Goal: Task Accomplishment & Management: Complete application form

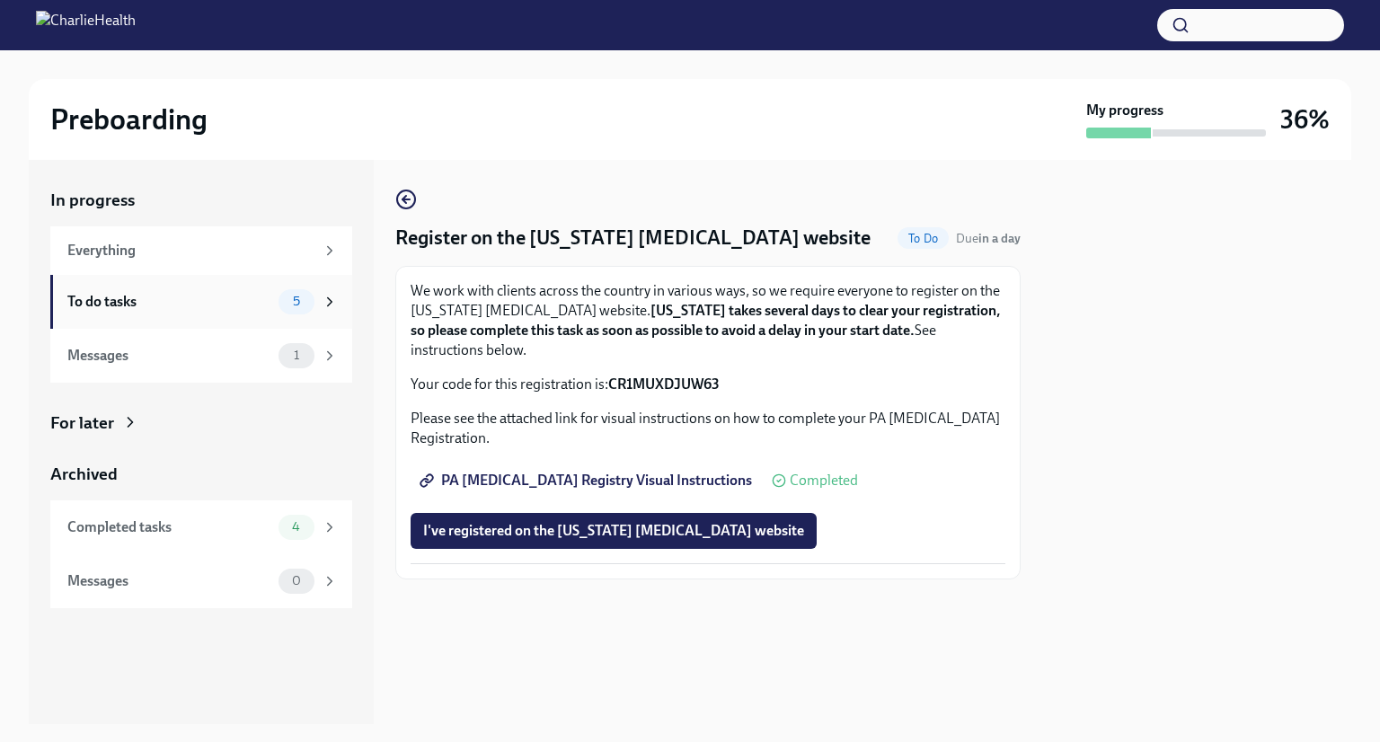
click at [135, 303] on div "To do tasks" at bounding box center [169, 302] width 204 height 20
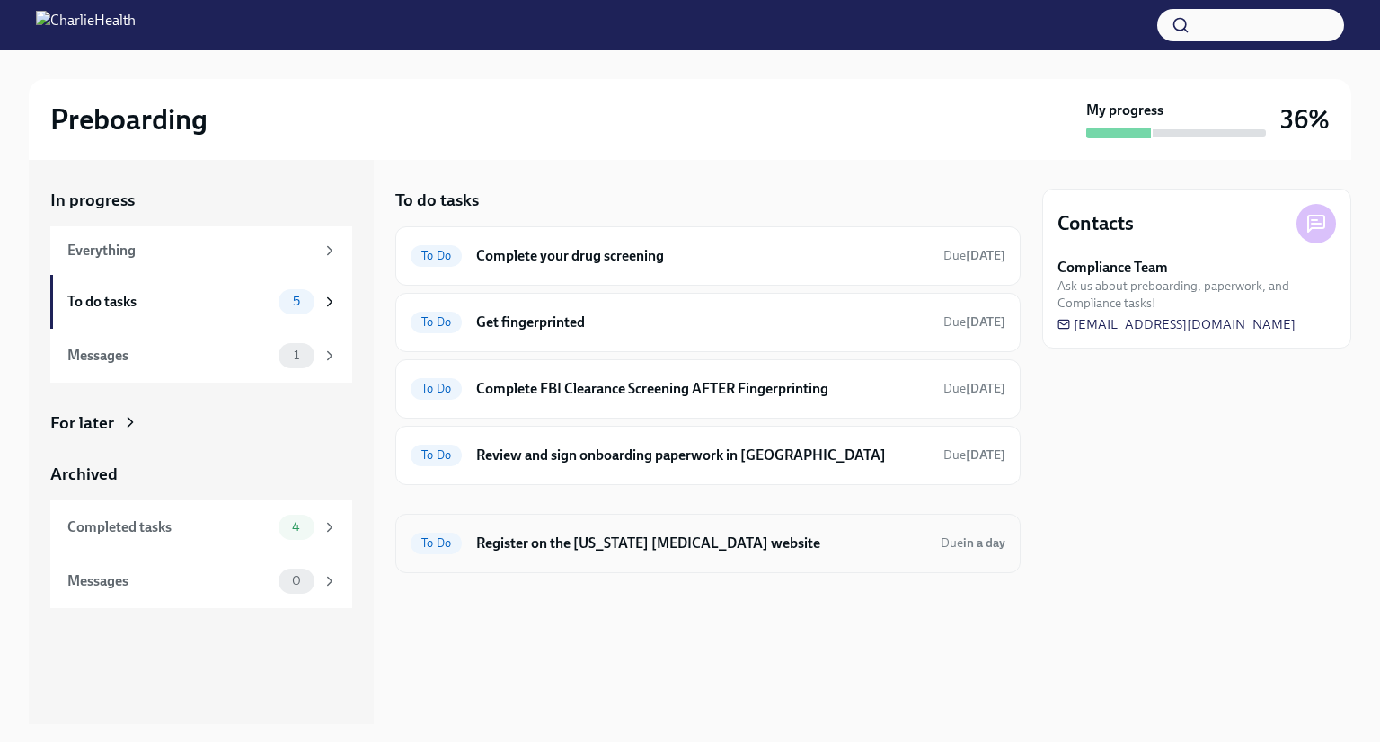
click at [562, 549] on h6 "Register on the [US_STATE] [MEDICAL_DATA] website" at bounding box center [701, 544] width 450 height 20
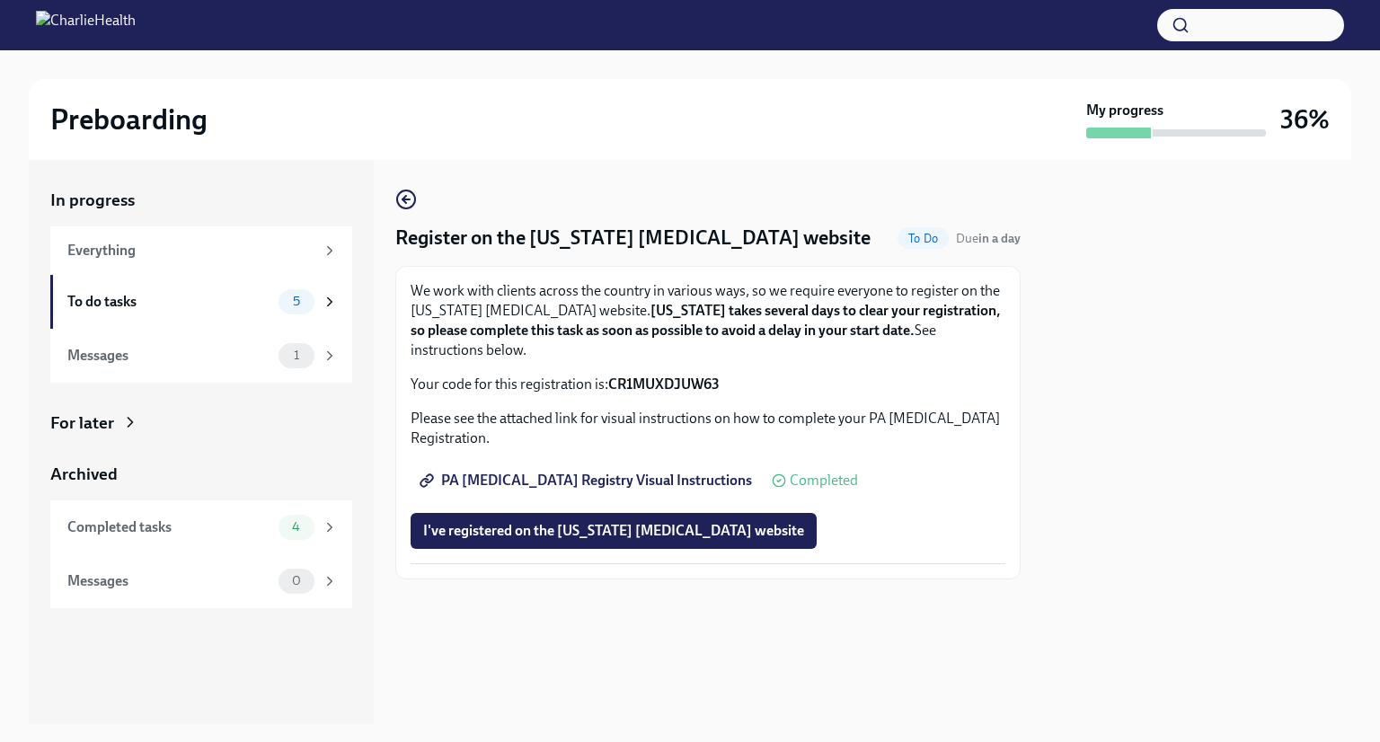
click at [591, 518] on button "I've registered on the [US_STATE] [MEDICAL_DATA] website" at bounding box center [614, 531] width 406 height 36
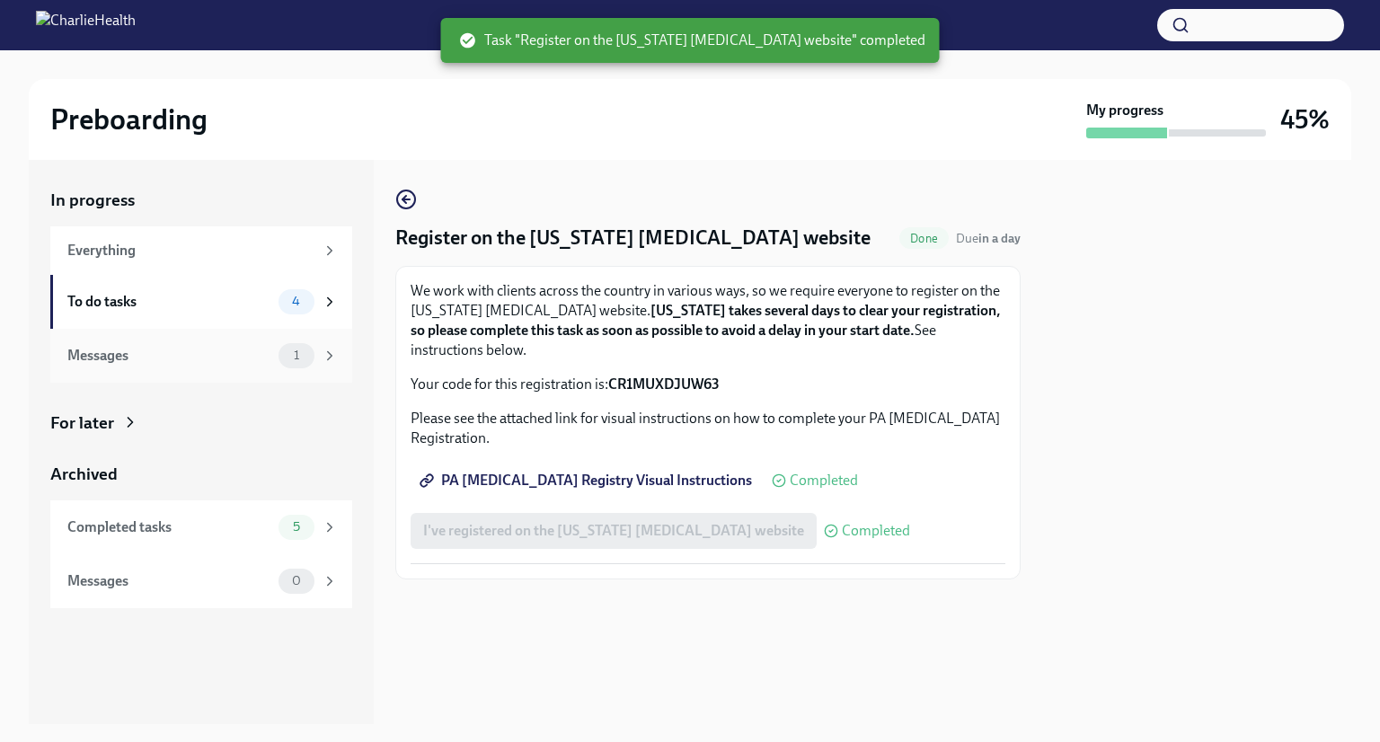
click at [185, 358] on div "Messages" at bounding box center [169, 356] width 204 height 20
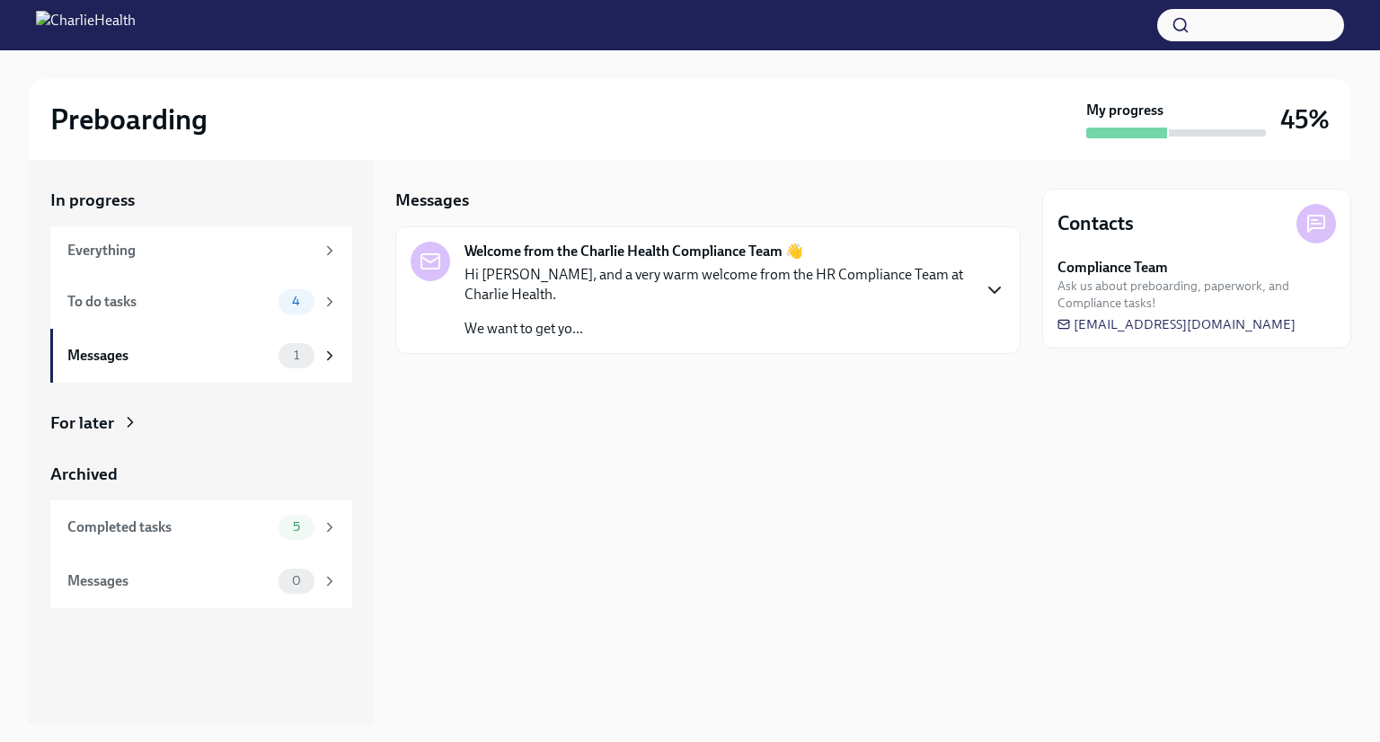
click at [999, 290] on icon "button" at bounding box center [995, 290] width 22 height 22
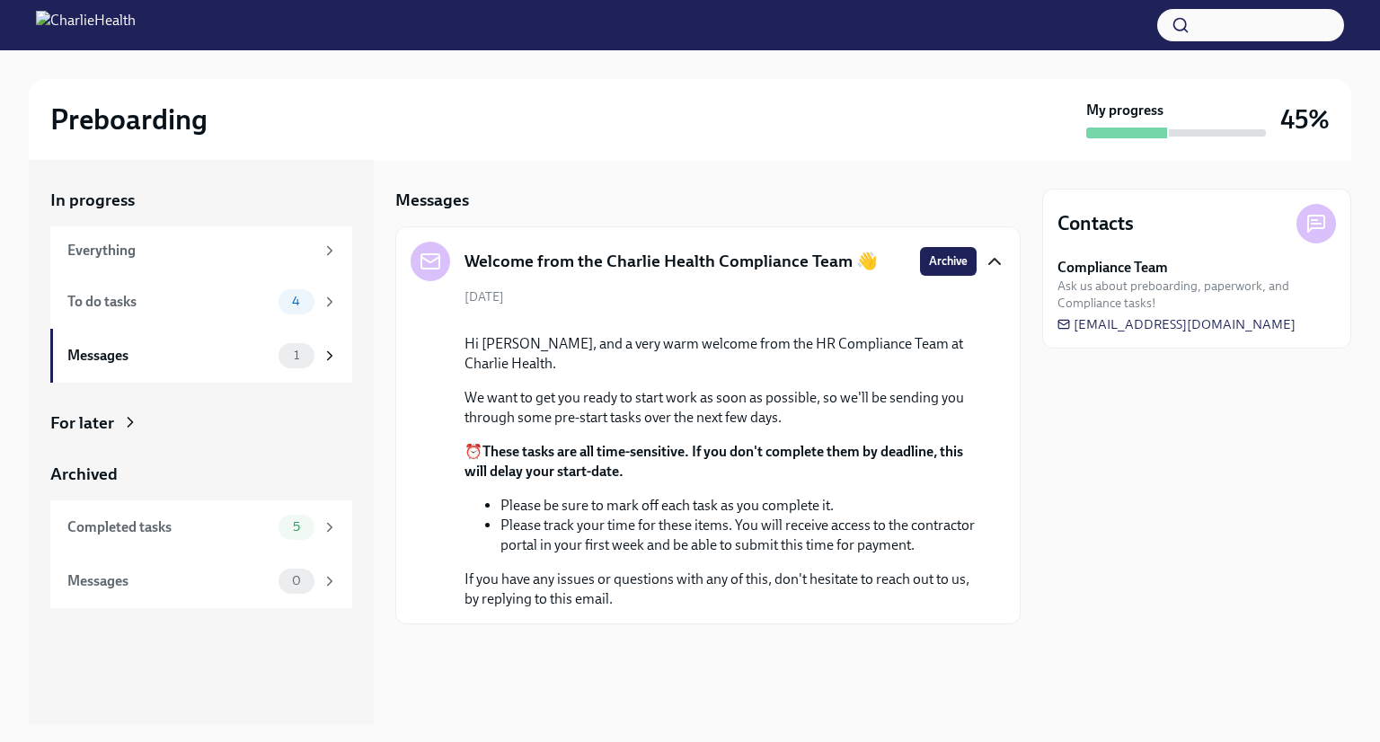
scroll to position [120, 0]
click at [178, 295] on div "To do tasks" at bounding box center [169, 302] width 204 height 20
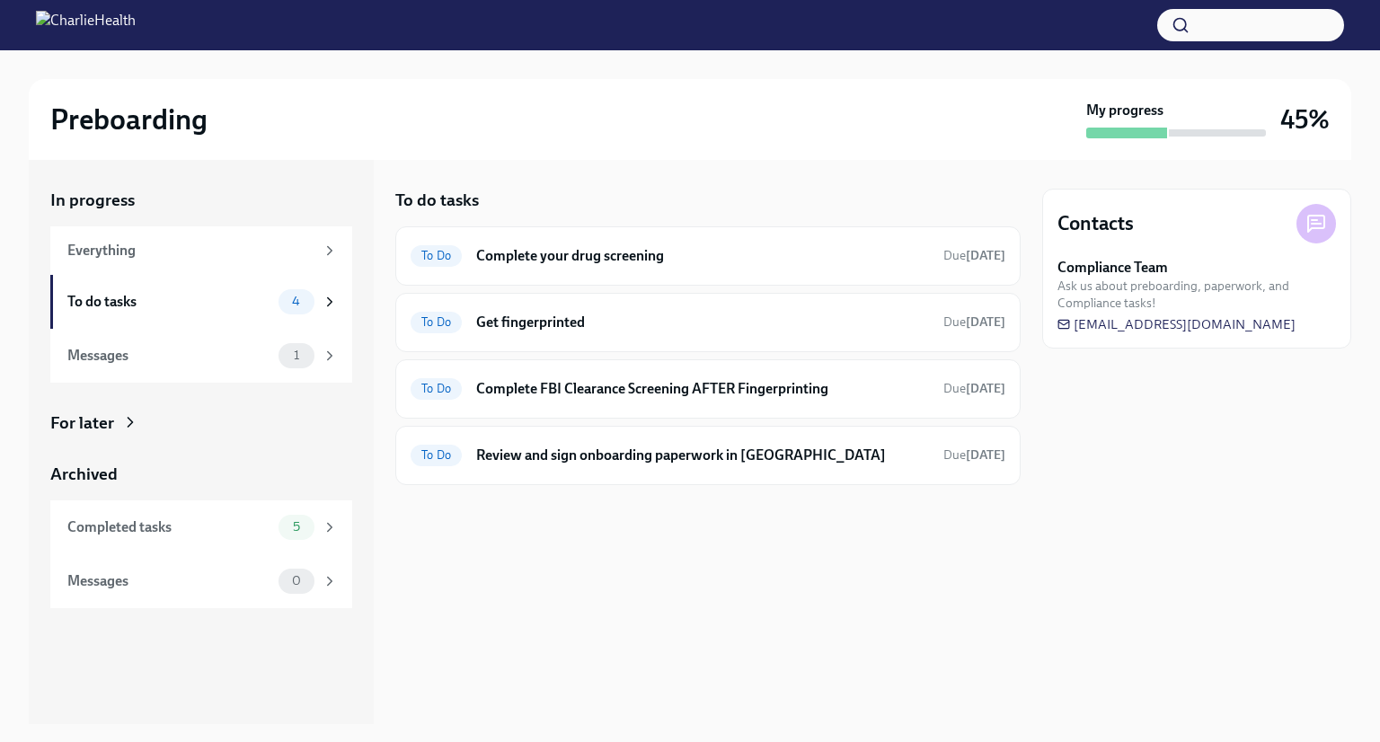
click at [713, 559] on div "To do tasks To Do Complete your drug screening Due [DATE] To Do Get fingerprint…" at bounding box center [707, 442] width 625 height 564
